Goal: Transaction & Acquisition: Download file/media

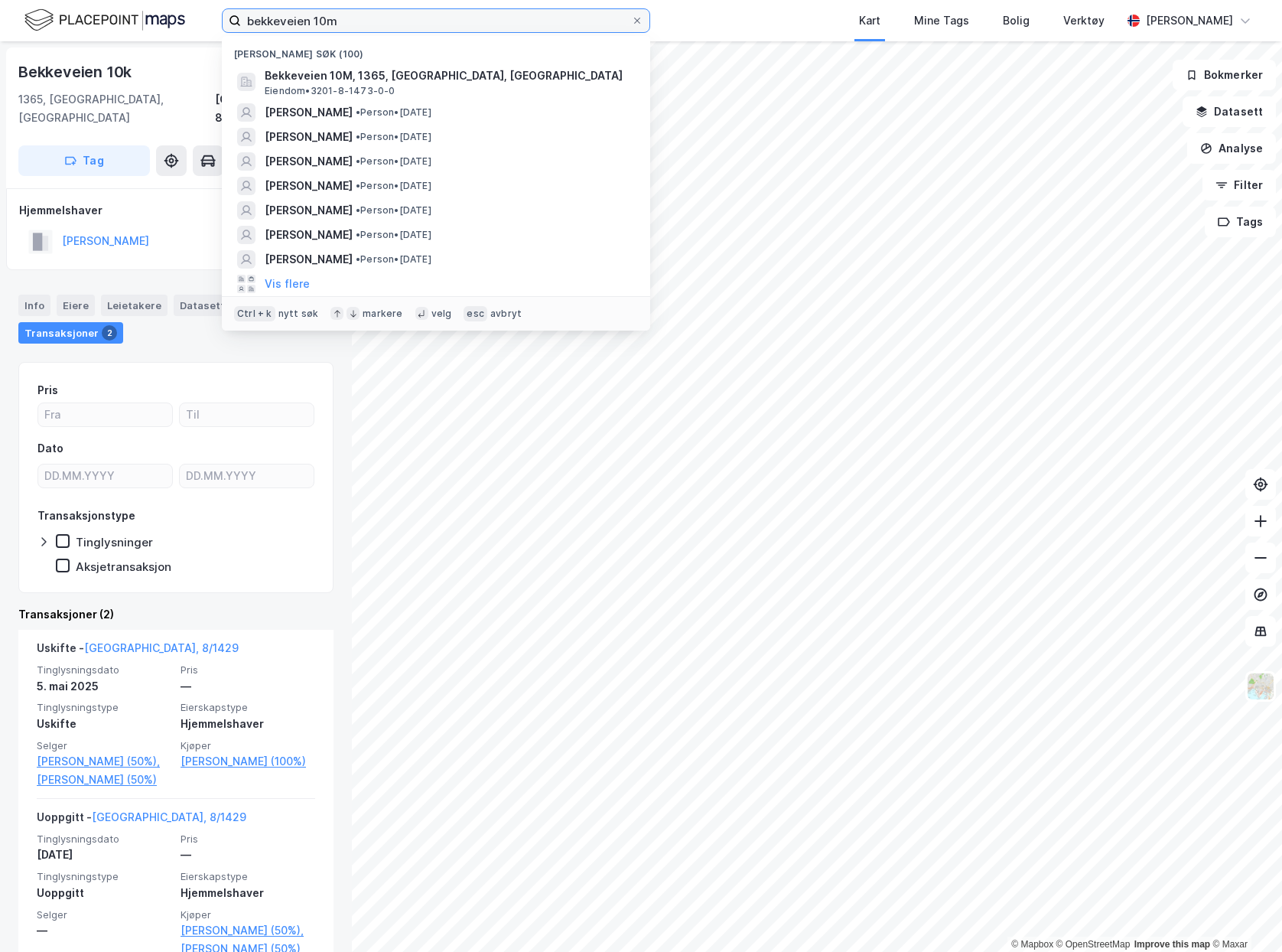
drag, startPoint x: 0, startPoint y: 0, endPoint x: -29, endPoint y: 21, distance: 35.8
click at [0, 21] on html "bekkeveien 10m Nylige søk (100) Bekkeveien 10M, 1365, [GEOGRAPHIC_DATA], BÆRUM …" at bounding box center [641, 476] width 1282 height 952
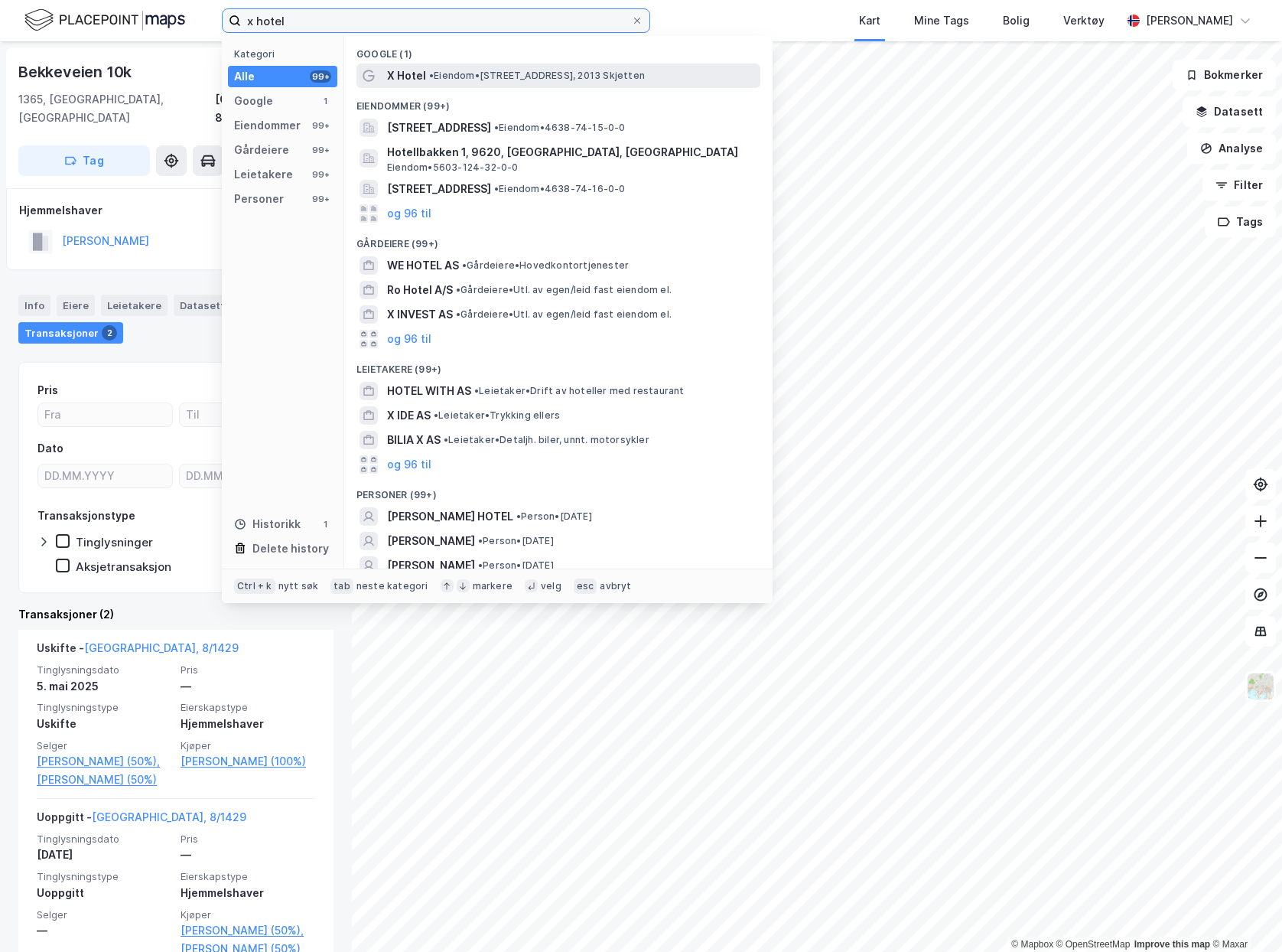
type input "x hotel"
click at [488, 78] on span "• Eiendom • [STREET_ADDRESS], 2013 Skjetten" at bounding box center [537, 75] width 215 height 12
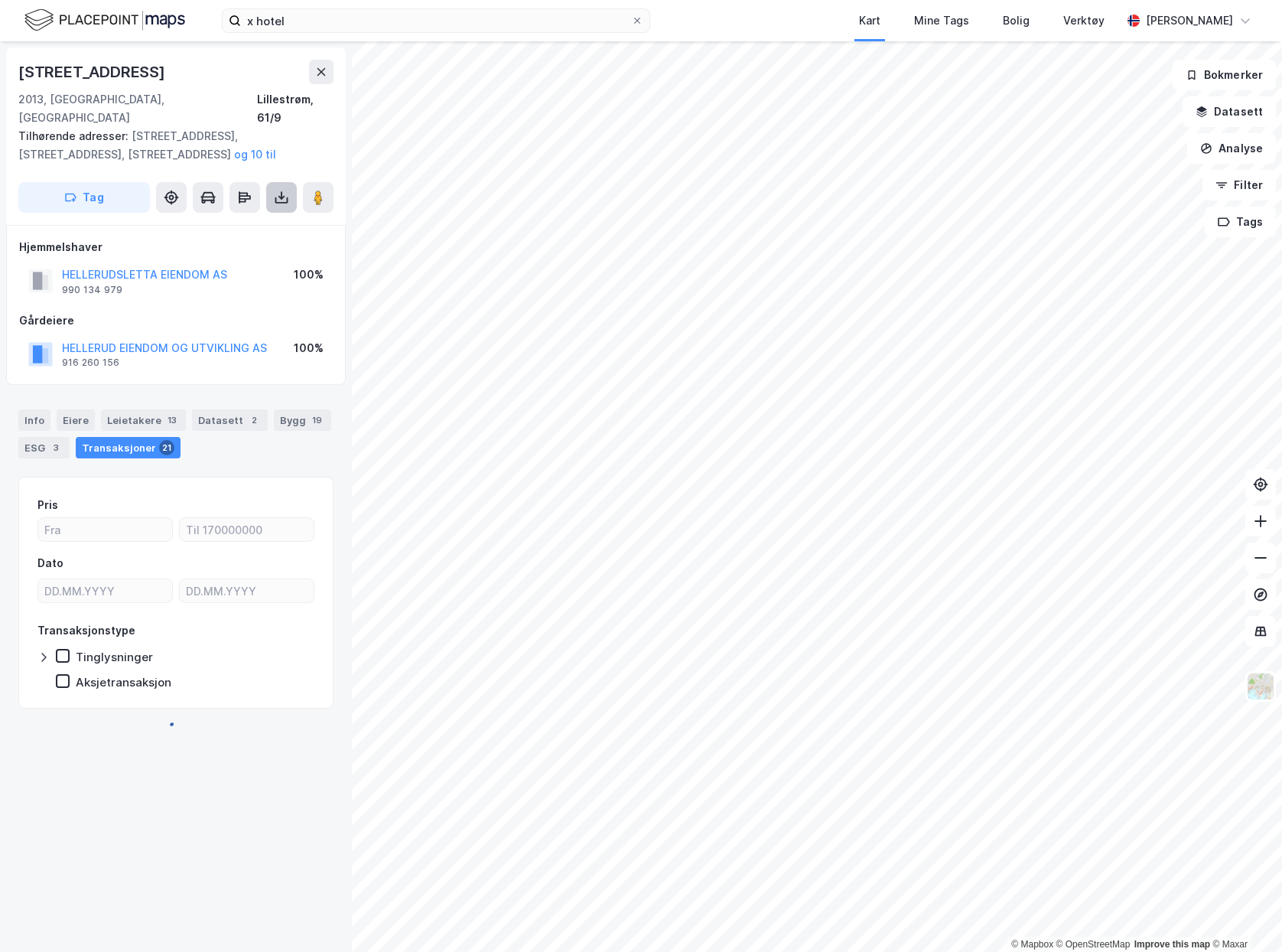
click at [277, 190] on icon at bounding box center [281, 197] width 15 height 15
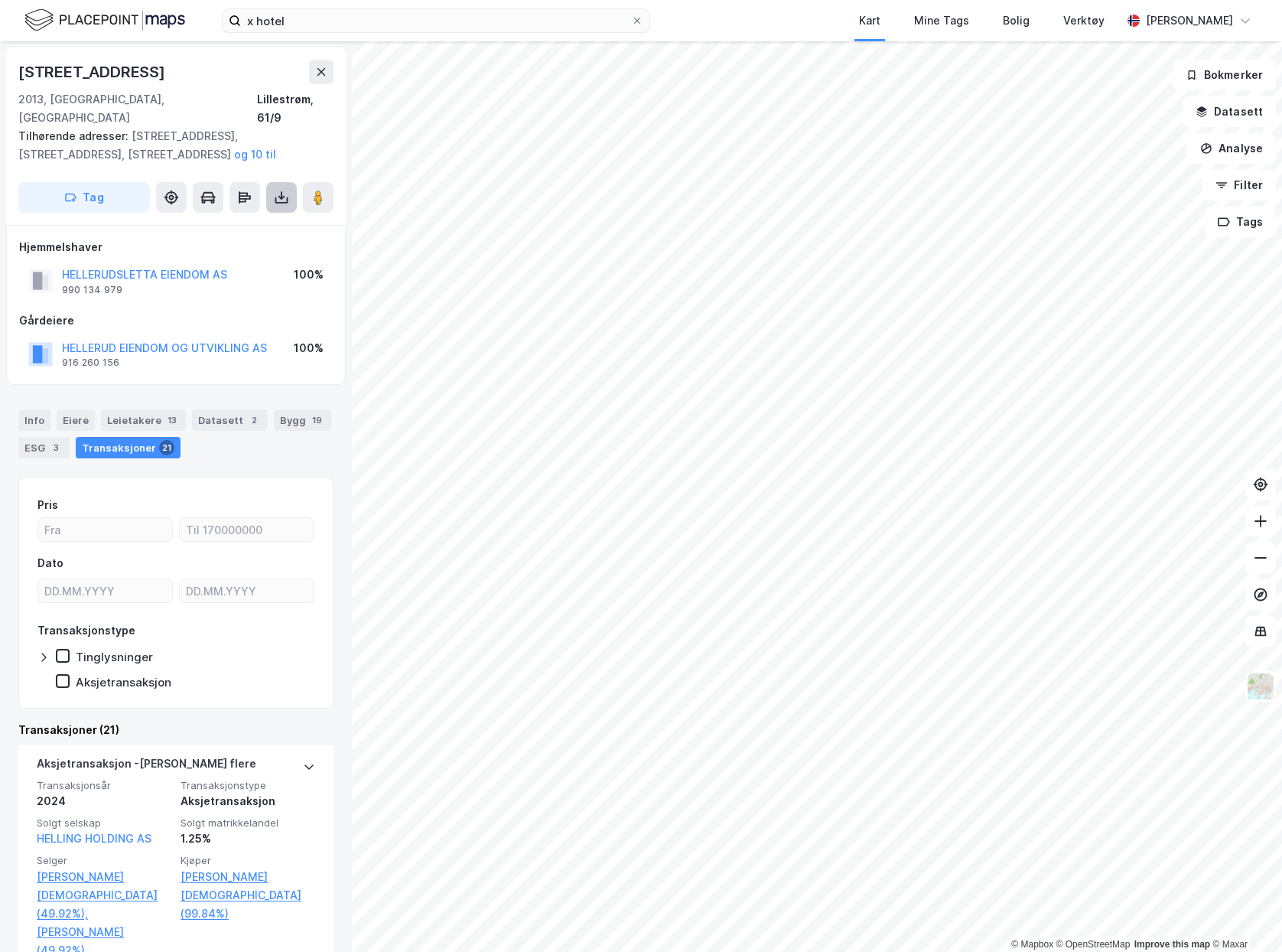
click at [279, 195] on icon at bounding box center [281, 197] width 6 height 3
click at [262, 240] on div "Last ned matrikkelrapport" at bounding box center [215, 252] width 163 height 25
click at [185, 79] on div "[STREET_ADDRESS]" at bounding box center [175, 72] width 315 height 25
